Goal: Transaction & Acquisition: Purchase product/service

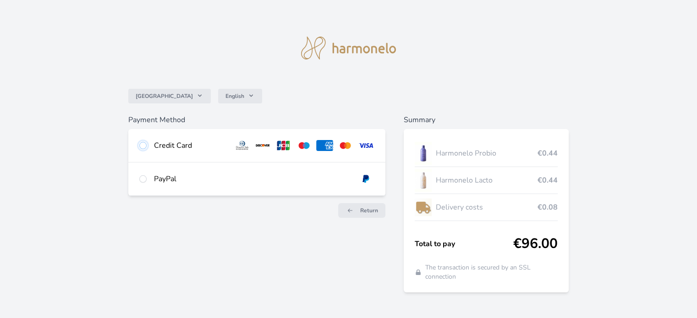
click at [144, 144] on input "radio" at bounding box center [142, 145] width 7 height 7
radio input "true"
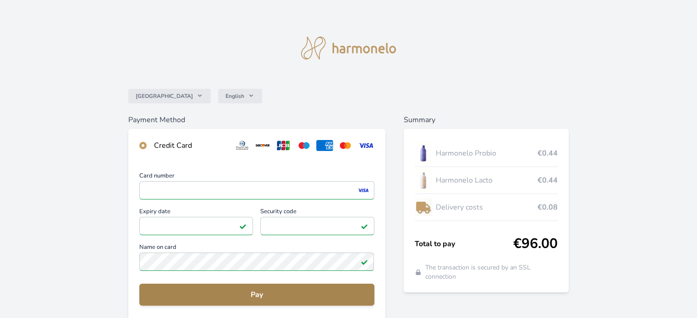
click at [286, 290] on span "Pay" at bounding box center [257, 294] width 220 height 11
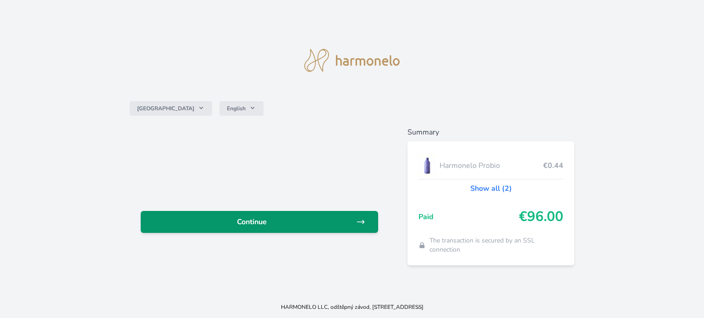
click at [295, 225] on span "Continue" at bounding box center [252, 222] width 208 height 11
